Goal: Navigation & Orientation: Find specific page/section

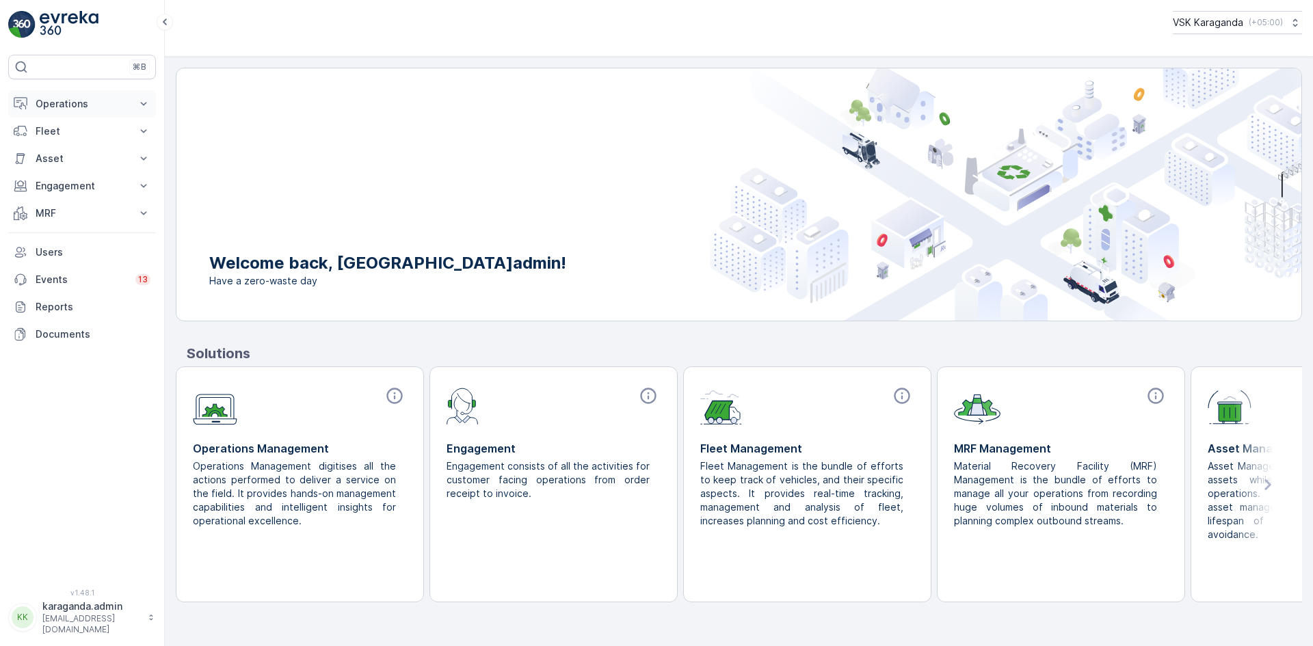
click at [67, 107] on p "Operations" at bounding box center [82, 104] width 93 height 14
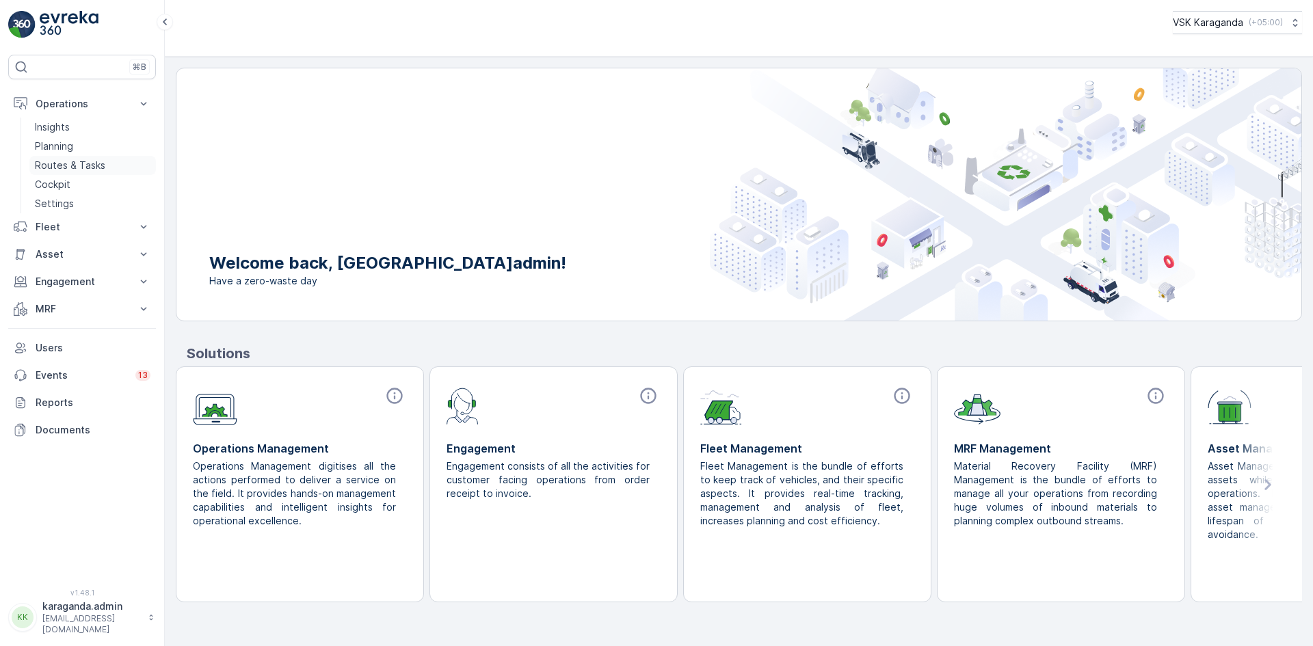
click at [57, 161] on p "Routes & Tasks" at bounding box center [70, 166] width 70 height 14
